Goal: Task Accomplishment & Management: Manage account settings

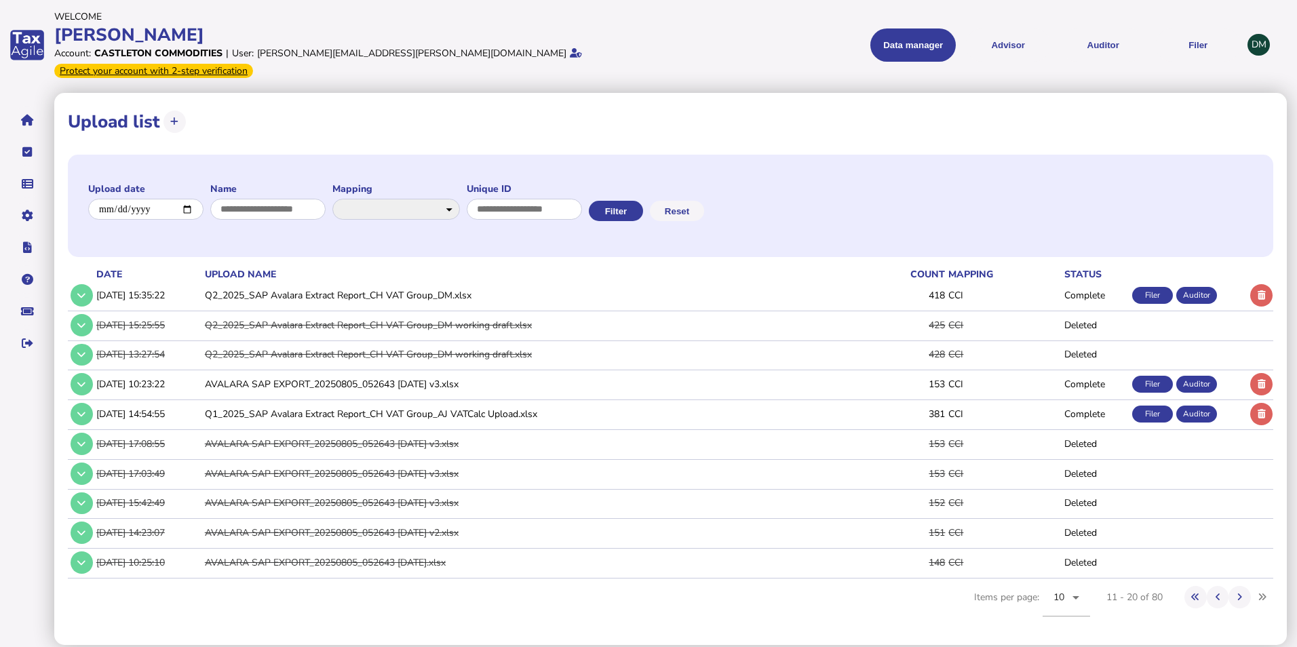
click at [1261, 291] on icon at bounding box center [1262, 295] width 8 height 9
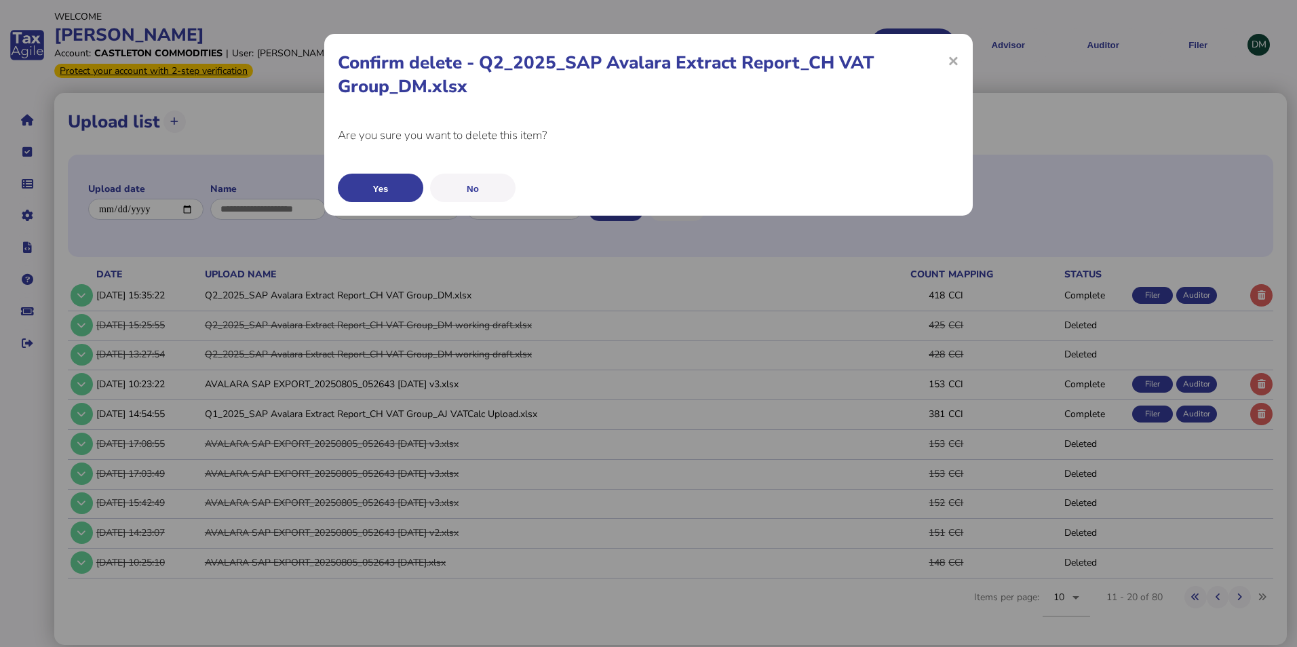
click at [393, 192] on button "Yes" at bounding box center [380, 188] width 85 height 28
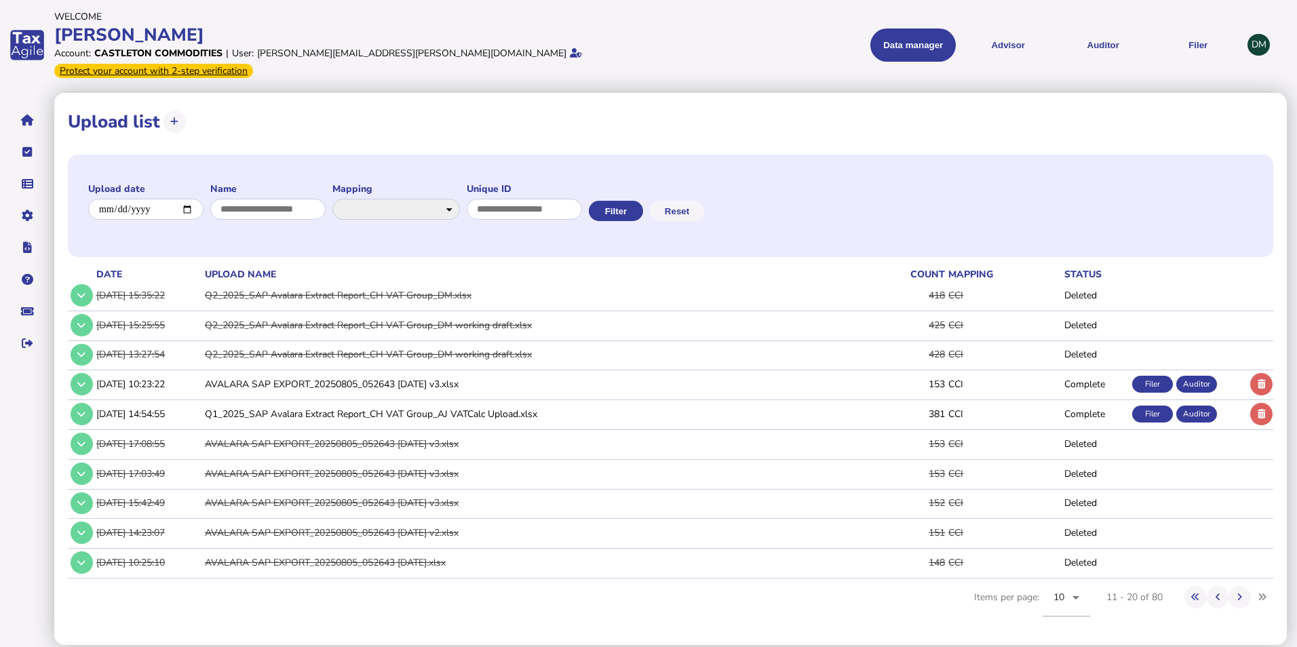
click at [186, 107] on div "**********" at bounding box center [671, 122] width 1206 height 31
click at [182, 111] on button at bounding box center [175, 122] width 22 height 22
select select "**********"
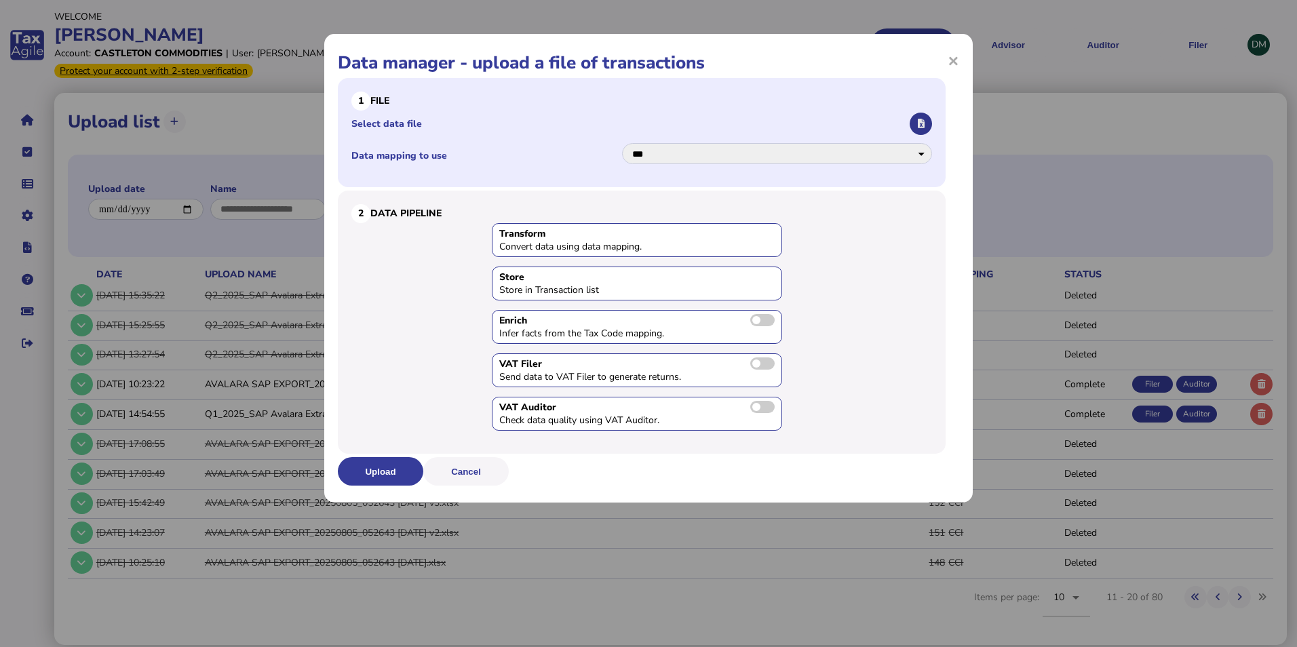
click at [925, 124] on button "button" at bounding box center [921, 124] width 22 height 22
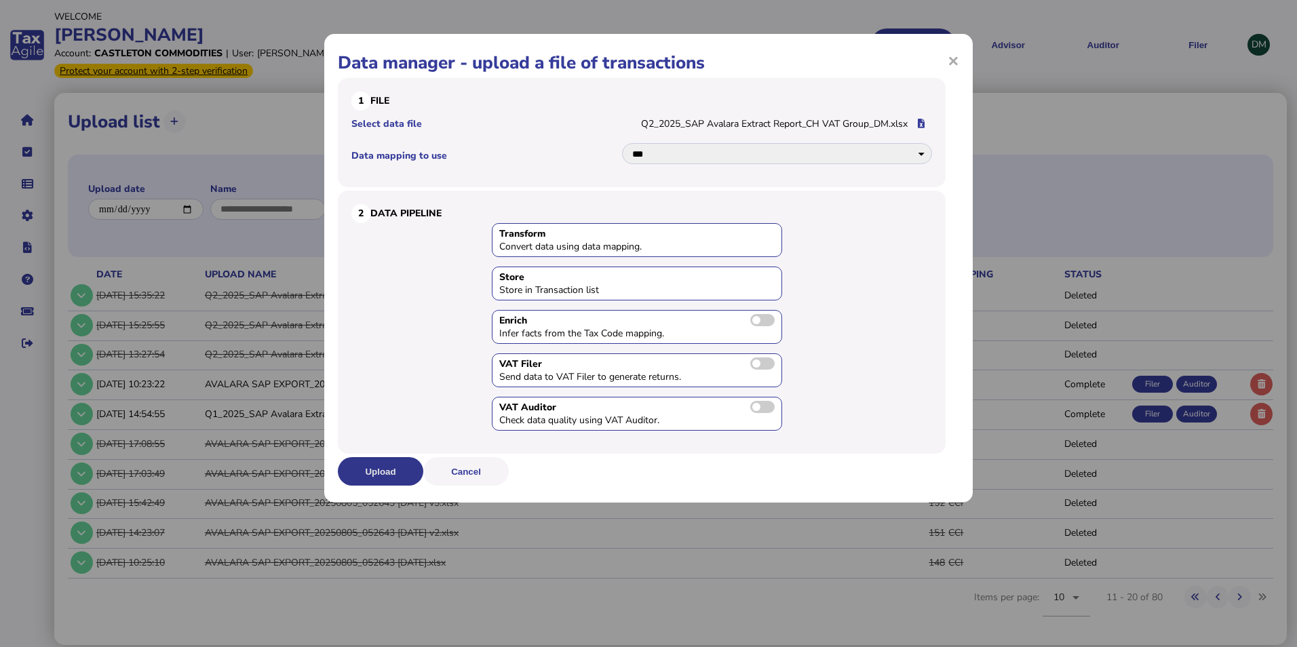
click at [387, 469] on button "Upload" at bounding box center [380, 471] width 85 height 28
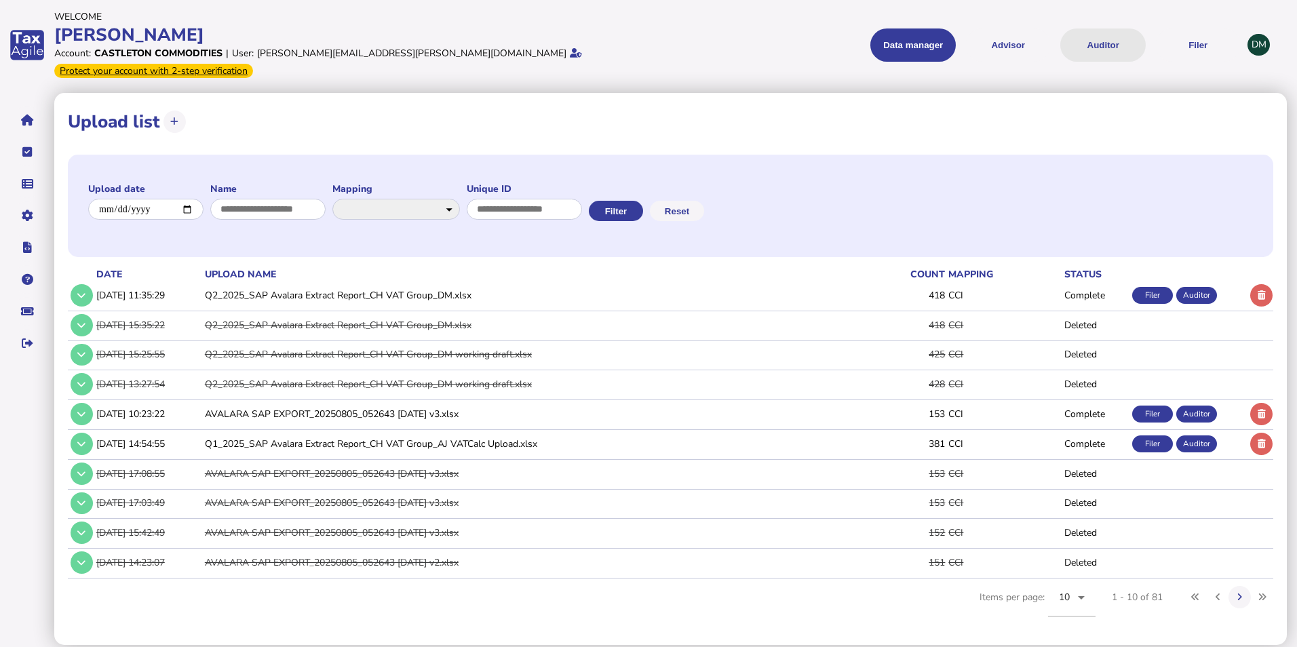
drag, startPoint x: 1101, startPoint y: 37, endPoint x: 1109, endPoint y: 41, distance: 9.1
click at [1101, 37] on button "Auditor" at bounding box center [1103, 44] width 85 height 33
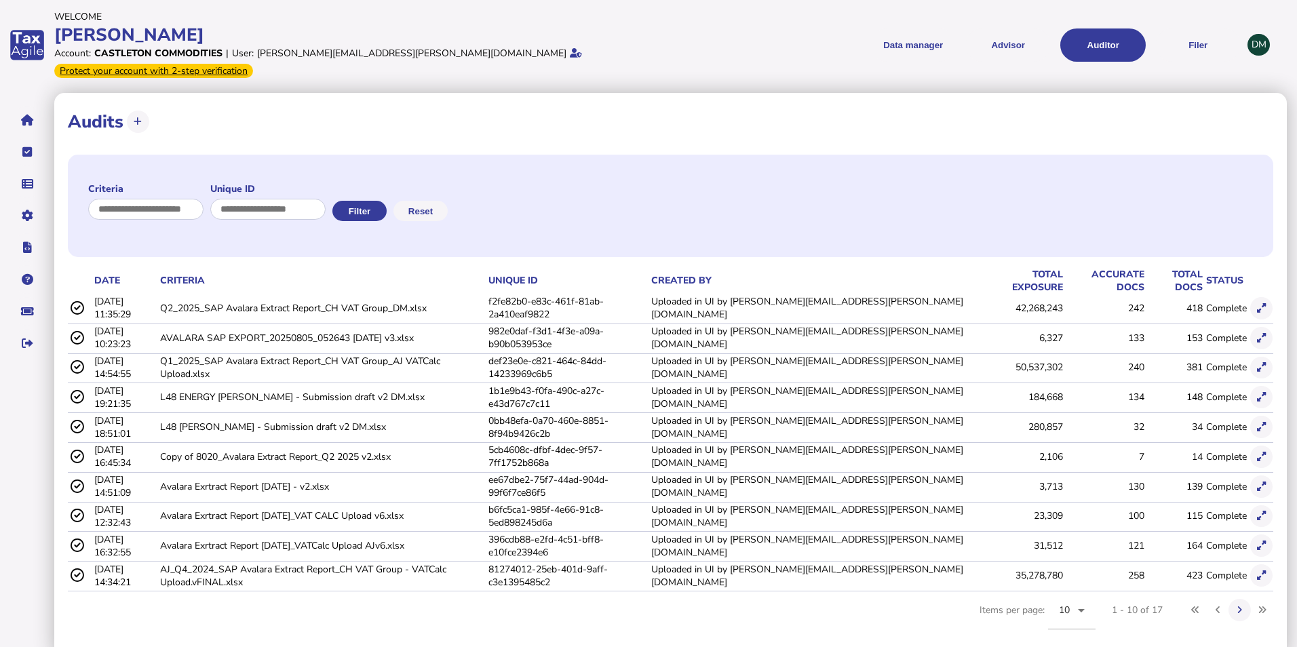
click at [1218, 58] on div "Data manager VAT Transaction list Upload list Advisor VAT Advisor for VAT Check…" at bounding box center [946, 45] width 590 height 52
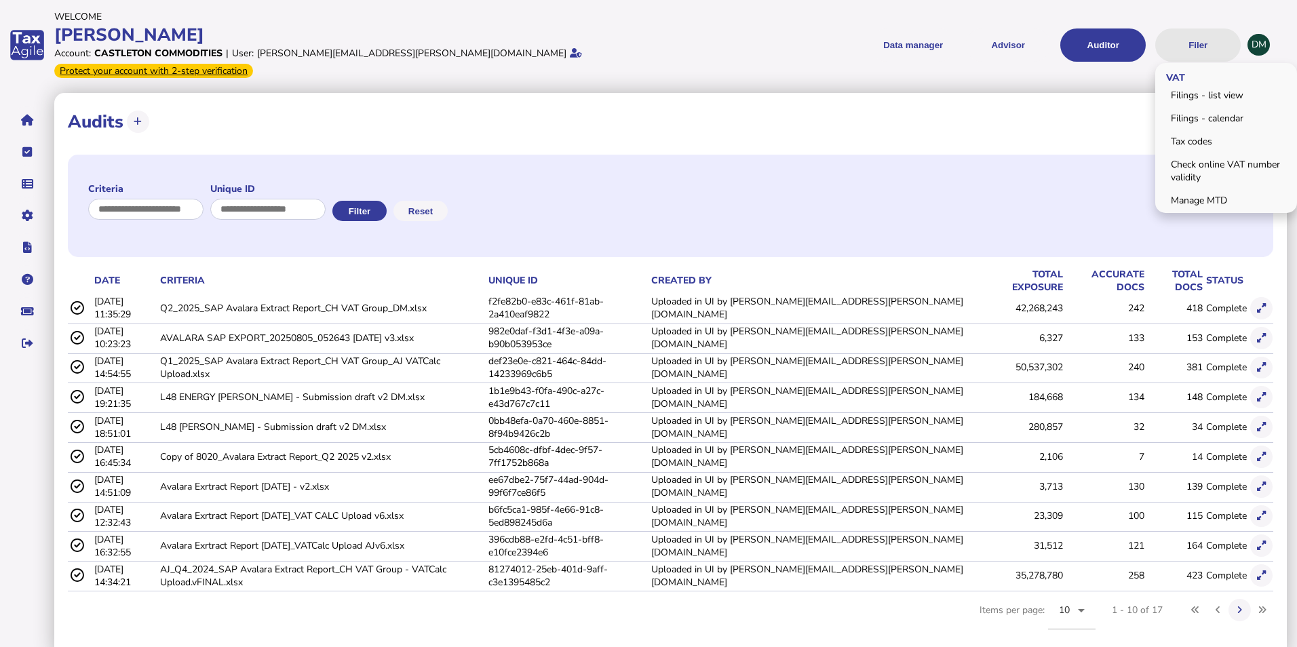
click at [1201, 31] on button "Filer" at bounding box center [1198, 44] width 85 height 33
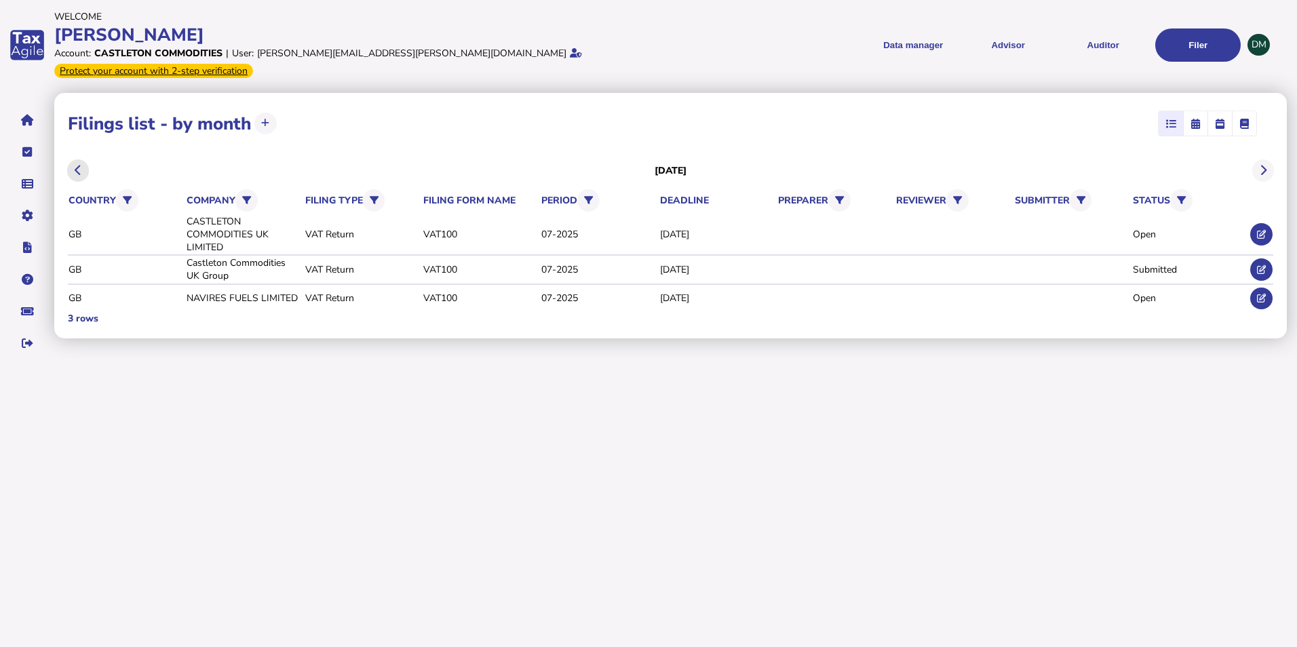
click at [84, 159] on button at bounding box center [78, 170] width 22 height 22
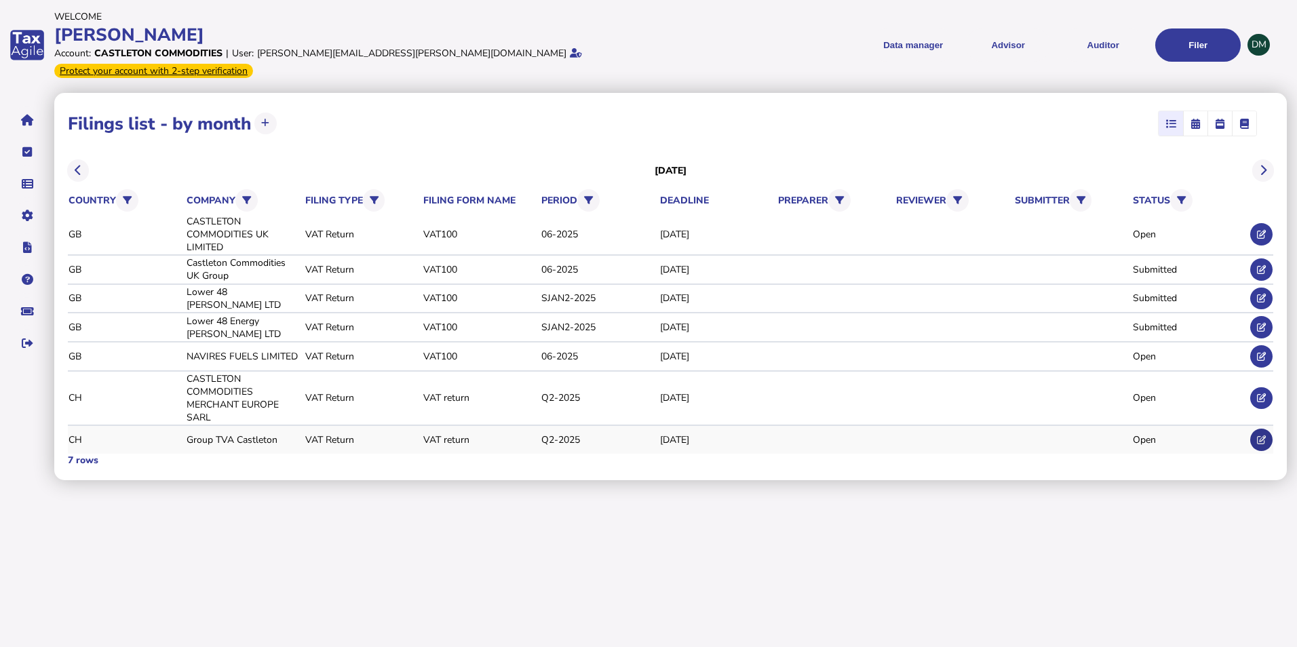
click at [1258, 429] on button at bounding box center [1262, 440] width 22 height 22
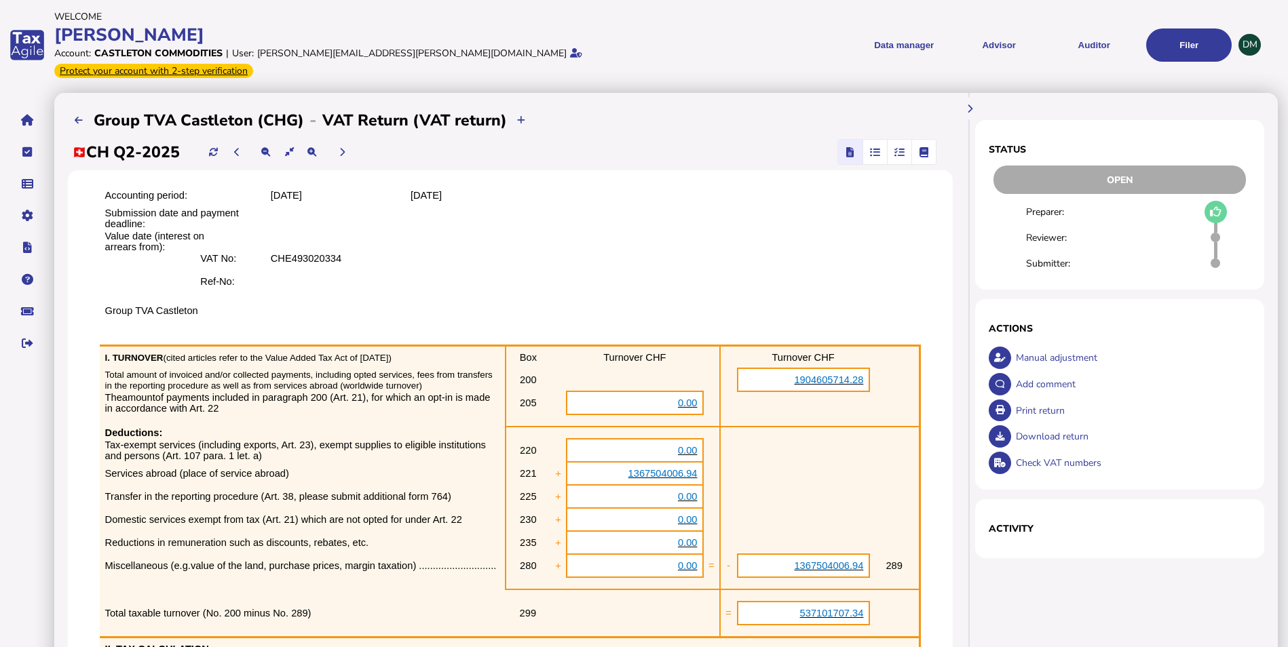
click at [905, 140] on span "button" at bounding box center [899, 152] width 22 height 24
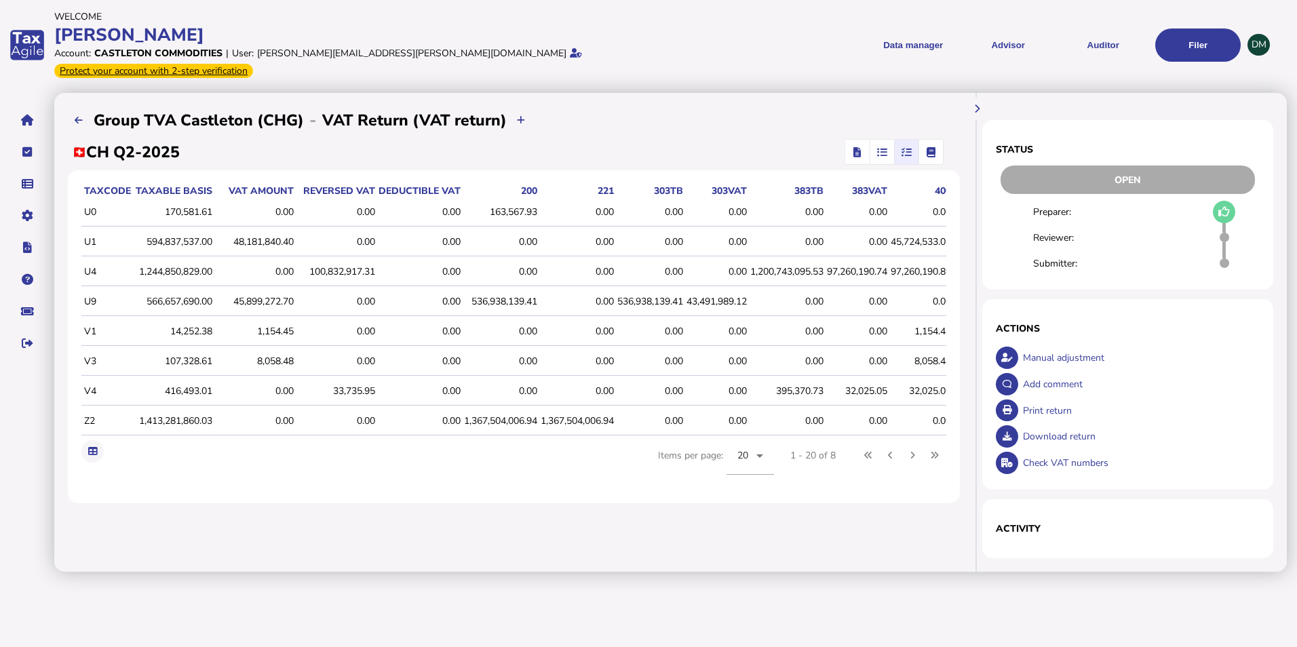
click at [886, 152] on icon "button" at bounding box center [882, 152] width 10 height 1
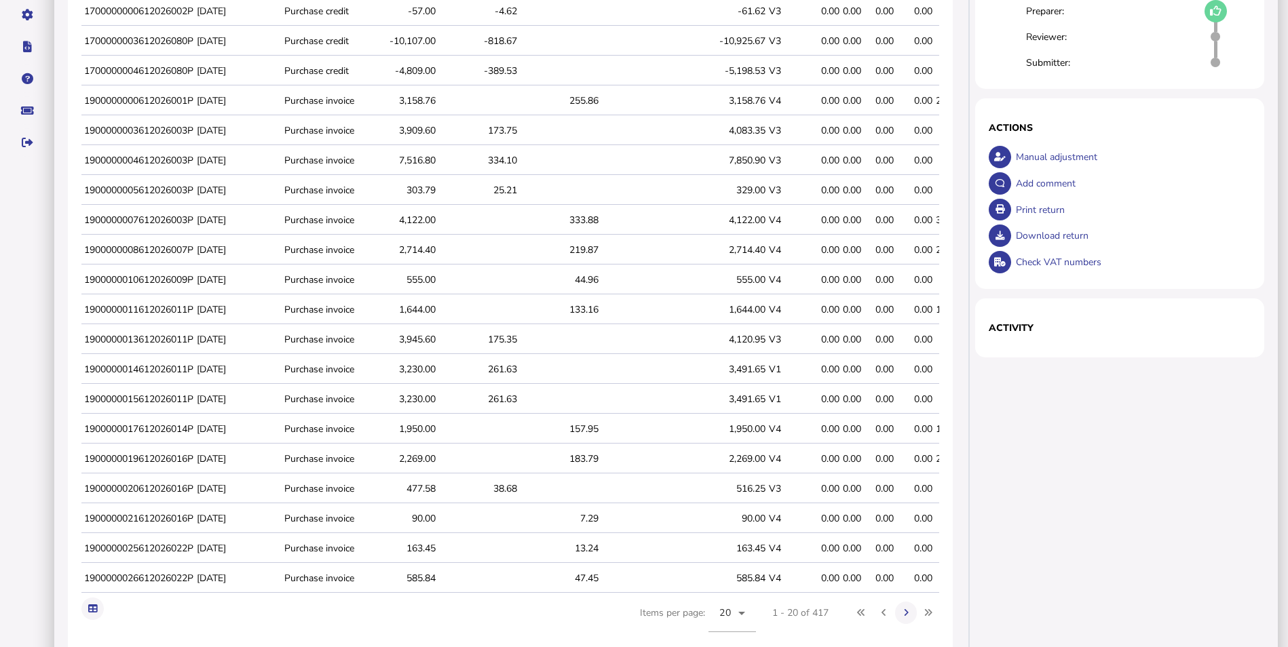
scroll to position [235, 0]
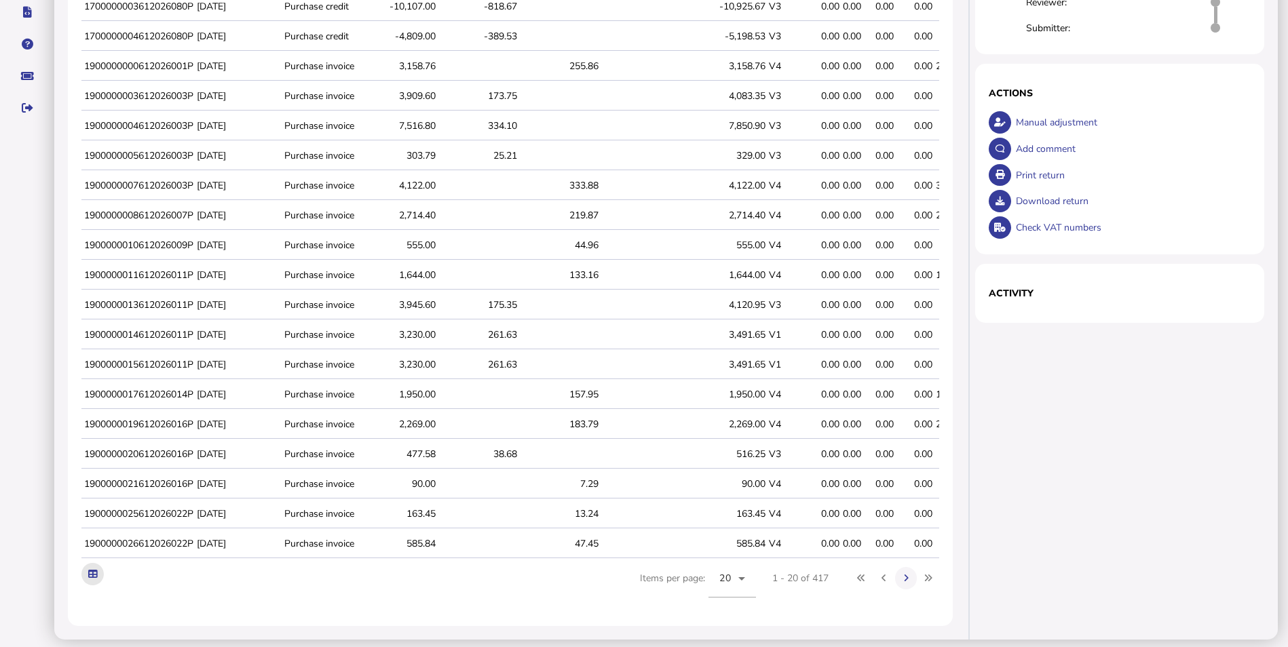
click at [93, 574] on button at bounding box center [92, 574] width 22 height 22
click at [1076, 563] on div "Status Open Preparer: Reviewer: Submitter: × Comment OK Cancel × Loading detail…" at bounding box center [1125, 249] width 306 height 782
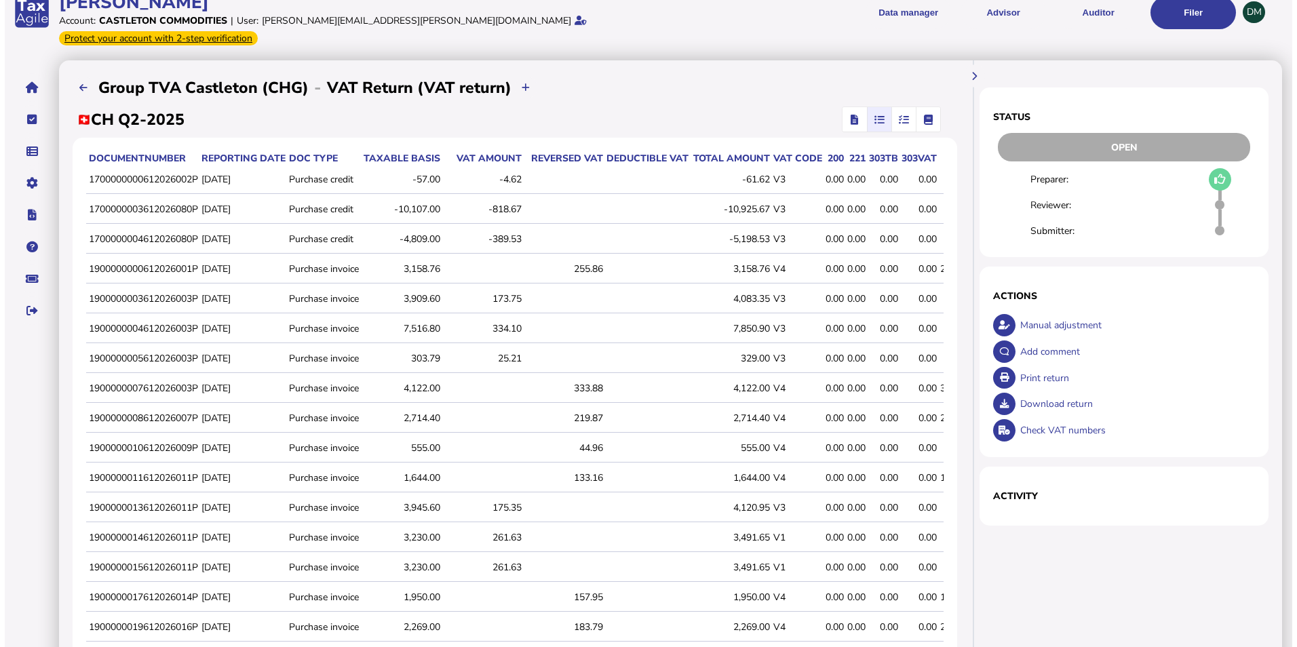
scroll to position [0, 0]
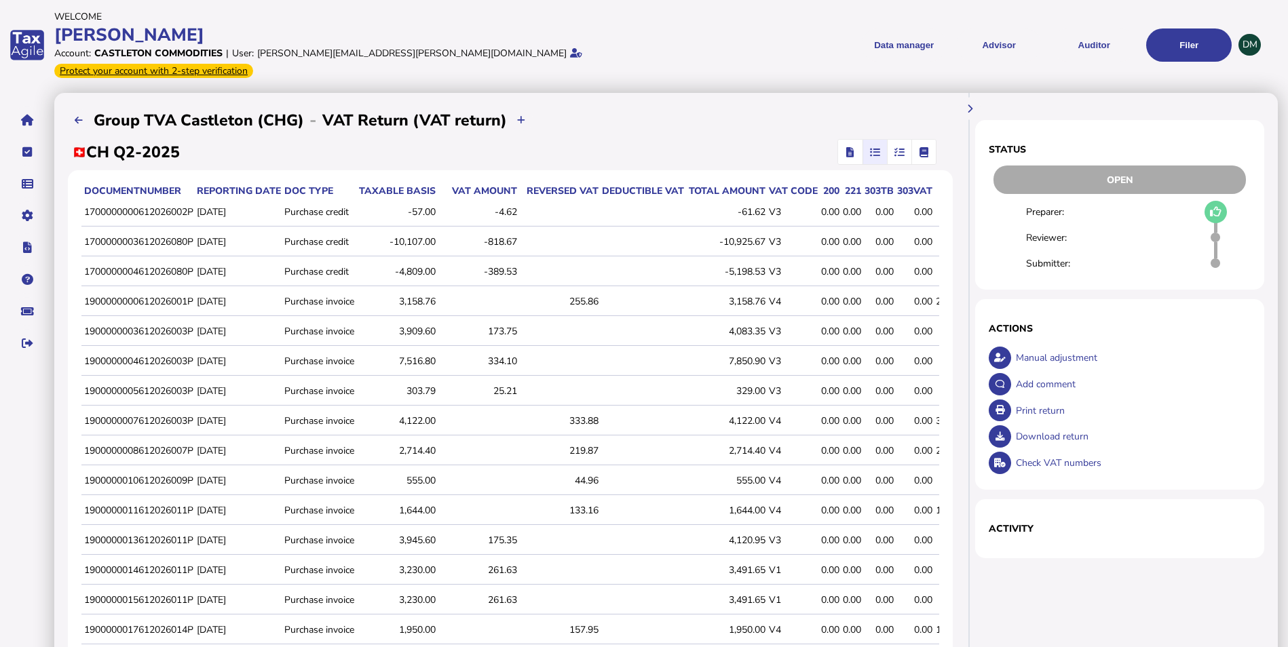
click at [871, 152] on icon "button" at bounding box center [875, 152] width 10 height 1
click at [896, 152] on icon "button" at bounding box center [899, 152] width 10 height 1
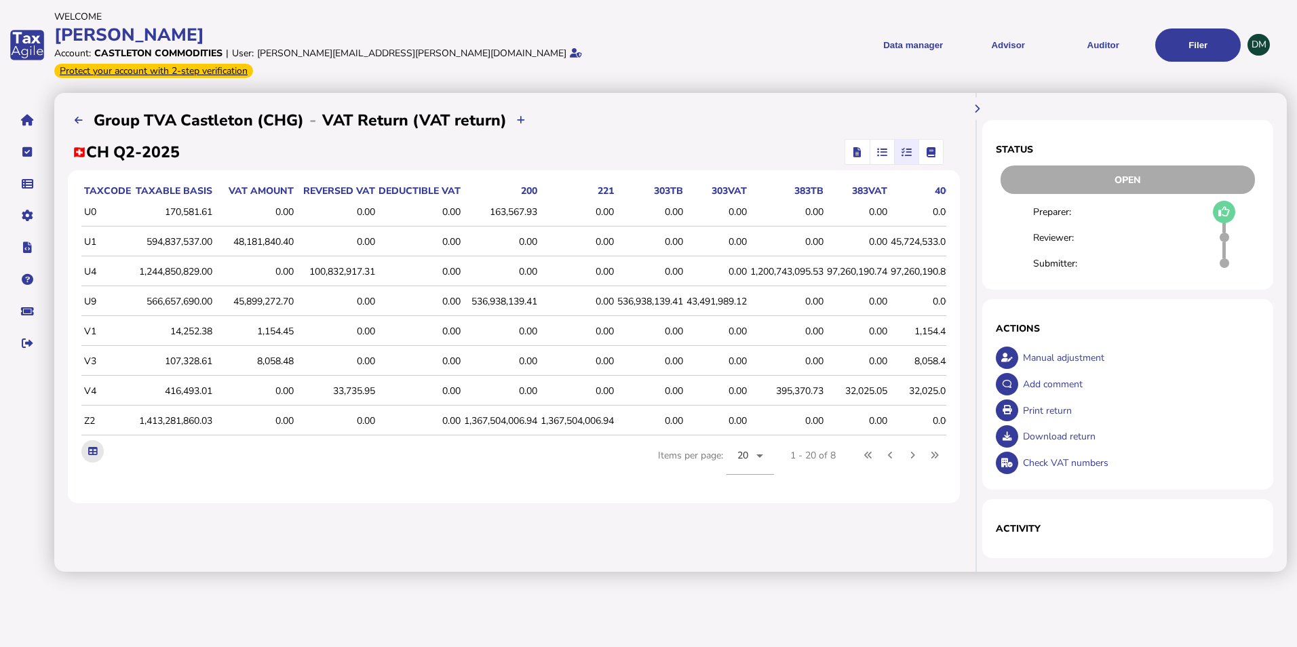
click at [96, 447] on icon at bounding box center [92, 451] width 9 height 9
